Goal: Complete application form

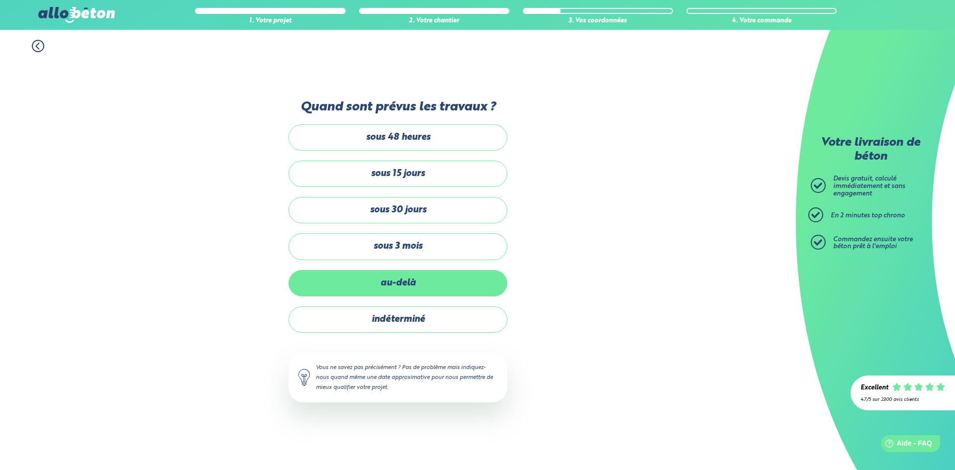
click at [397, 283] on label "au-delà" at bounding box center [397, 283] width 219 height 26
click at [0, 0] on input "au-delà" at bounding box center [0, 0] width 0 height 0
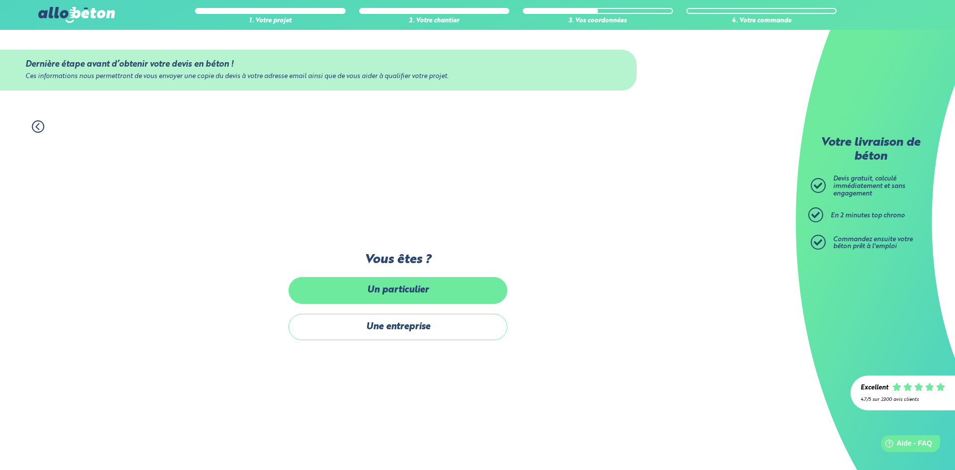
click at [411, 299] on label "Un particulier" at bounding box center [397, 290] width 219 height 26
click at [0, 0] on input "Un particulier" at bounding box center [0, 0] width 0 height 0
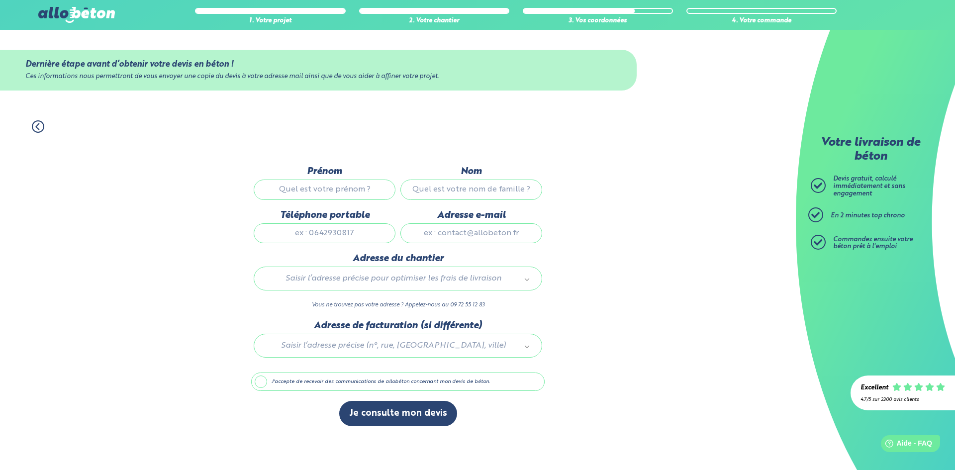
click at [324, 188] on input "Prénom" at bounding box center [325, 189] width 142 height 20
type input "[PERSON_NAME]"
click at [479, 193] on input "Nom" at bounding box center [471, 189] width 142 height 20
type input "del puppo"
click at [334, 236] on input "Téléphone portable" at bounding box center [325, 233] width 142 height 20
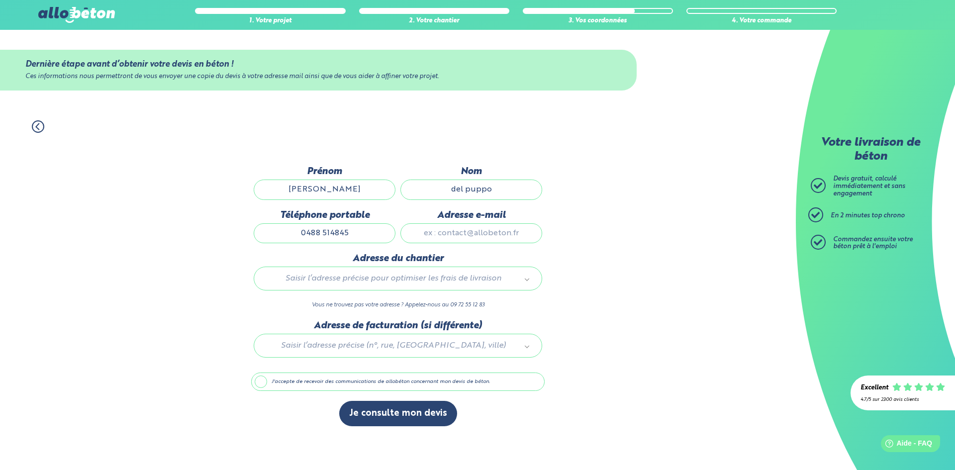
type input "0488 514845"
click at [463, 232] on input "Adresse e-mail" at bounding box center [471, 233] width 142 height 20
type input "[EMAIL_ADDRESS][DOMAIN_NAME]"
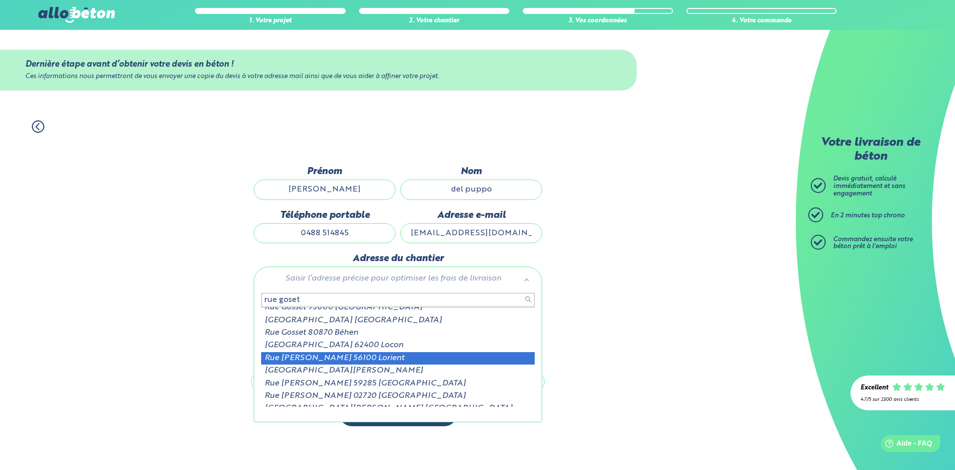
scroll to position [27, 0]
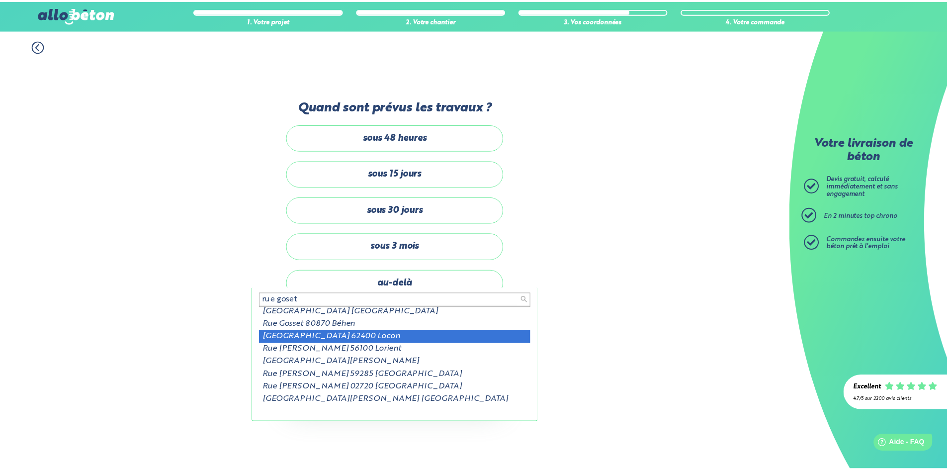
scroll to position [100, 0]
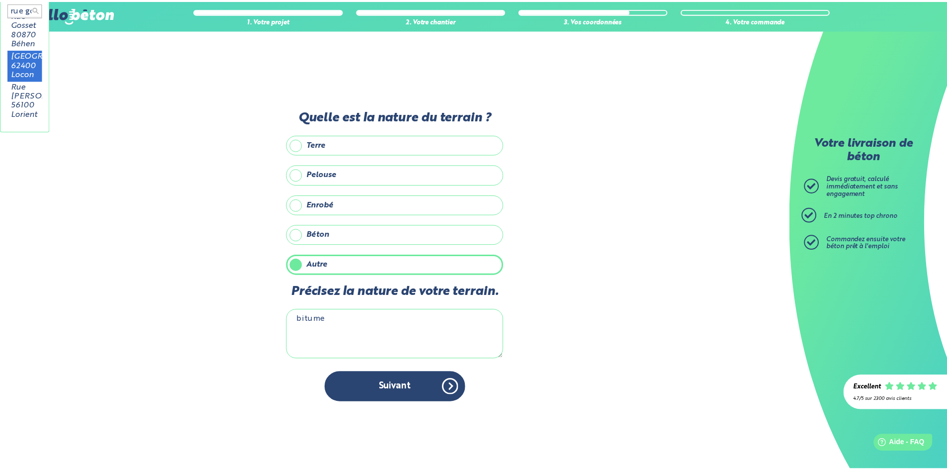
scroll to position [49, 0]
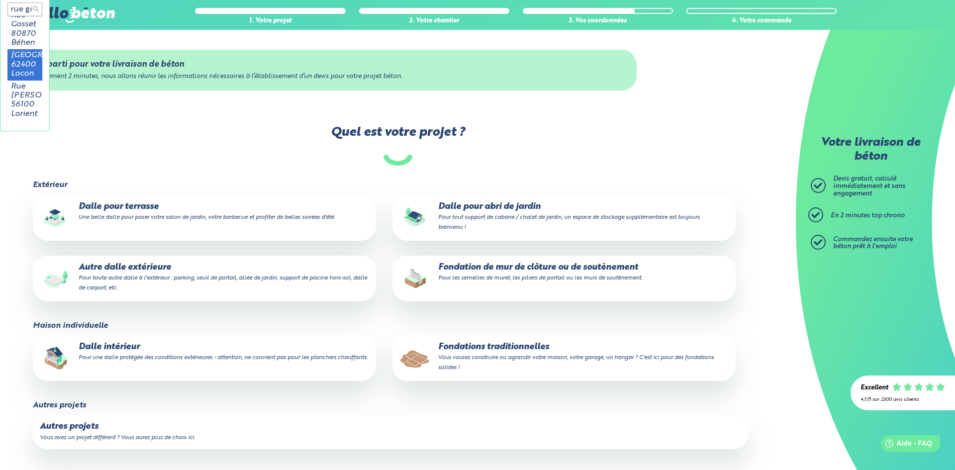
type input "rue goset"
